Goal: Task Accomplishment & Management: Use online tool/utility

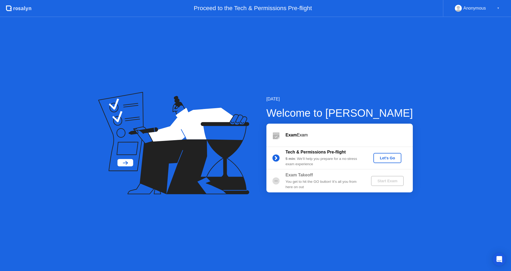
click at [386, 158] on div "Let's Go" at bounding box center [388, 158] width 24 height 4
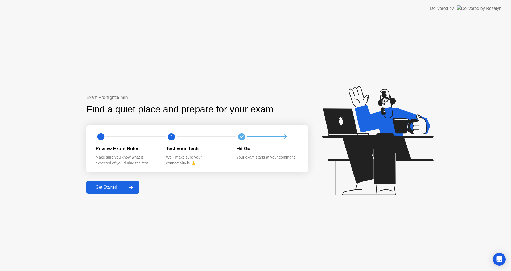
click at [105, 186] on div "Get Started" at bounding box center [106, 187] width 36 height 5
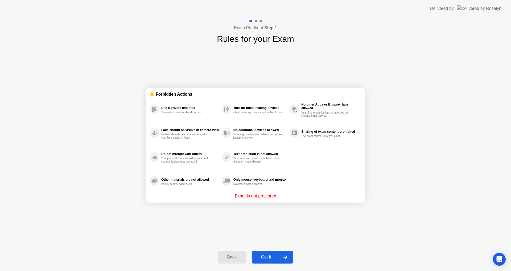
click at [269, 255] on div "Got it" at bounding box center [266, 257] width 25 height 5
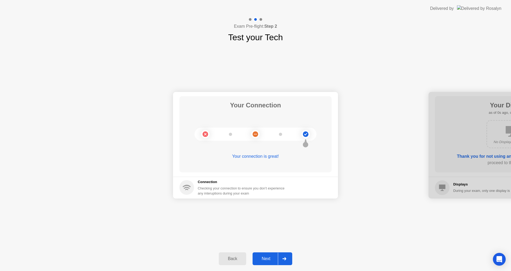
click at [266, 255] on button "Next" at bounding box center [273, 258] width 40 height 13
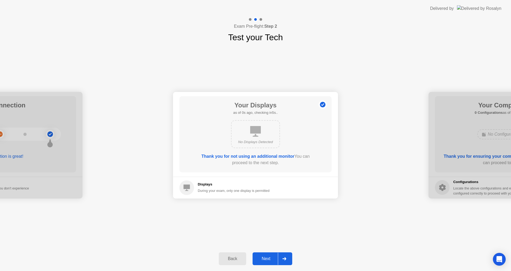
click at [268, 257] on div "Next" at bounding box center [266, 258] width 24 height 5
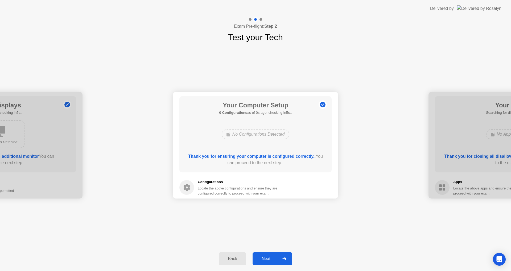
click at [268, 257] on div "Next" at bounding box center [266, 258] width 24 height 5
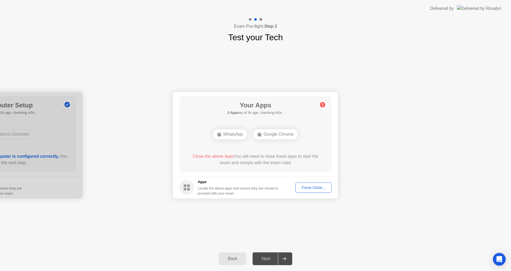
click at [310, 188] on div "Force Close..." at bounding box center [313, 187] width 32 height 4
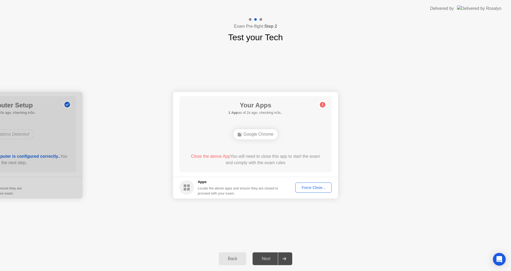
click at [306, 188] on div "Force Close..." at bounding box center [313, 187] width 32 height 4
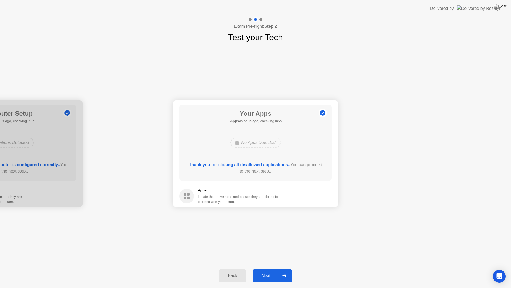
click at [269, 270] on div "Next" at bounding box center [266, 275] width 24 height 5
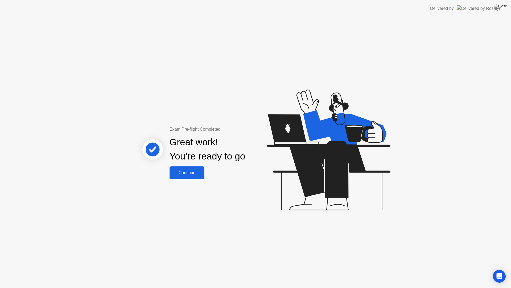
click at [195, 174] on div "Continue" at bounding box center [187, 172] width 32 height 5
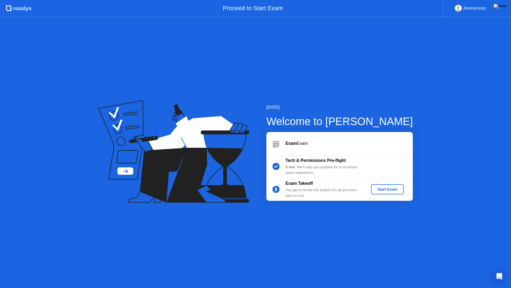
click at [395, 190] on div "Start Exam" at bounding box center [387, 189] width 28 height 4
